Goal: Task Accomplishment & Management: Manage account settings

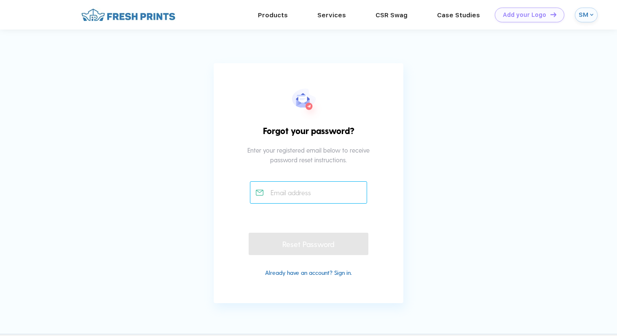
click at [314, 201] on input "text" at bounding box center [308, 192] width 117 height 22
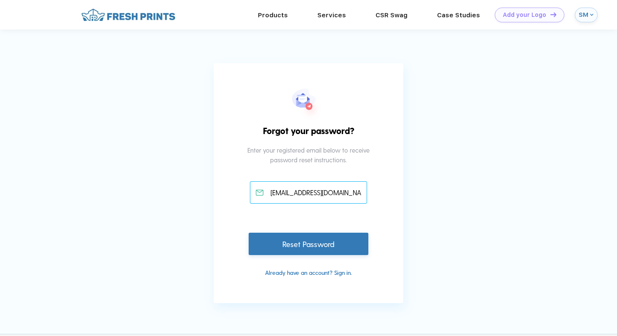
type input "[EMAIL_ADDRESS][DOMAIN_NAME]"
click at [313, 254] on div "Reset Password" at bounding box center [308, 243] width 120 height 22
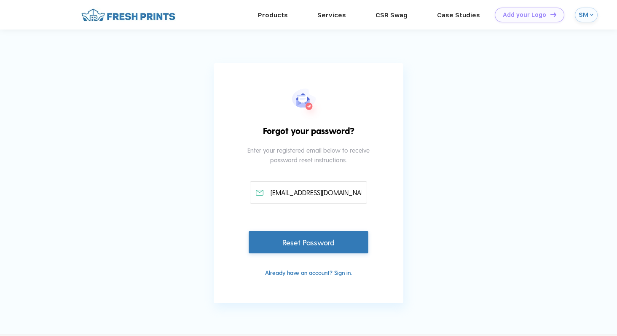
click at [302, 241] on div "Reset Password" at bounding box center [308, 242] width 120 height 22
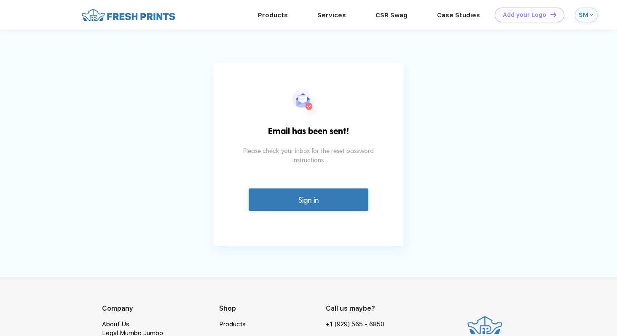
click at [310, 196] on link "Sign in" at bounding box center [308, 199] width 120 height 22
